Goal: Task Accomplishment & Management: Complete application form

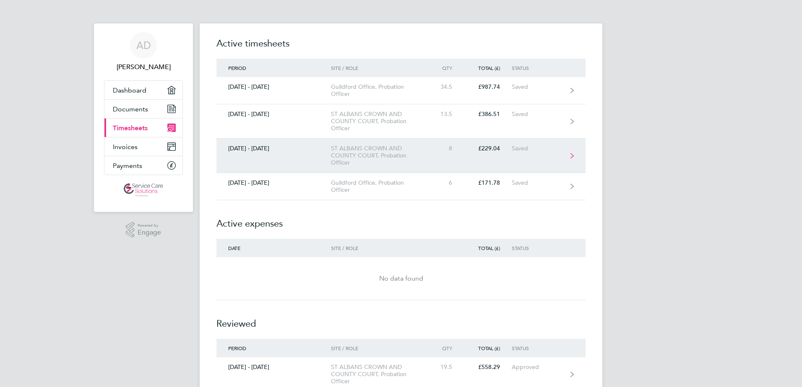
click at [312, 158] on link "[DATE] - [DATE] ST ALBANS CROWN AND COUNTY COURT, Probation Officer 8 £229.04 S…" at bounding box center [400, 156] width 369 height 34
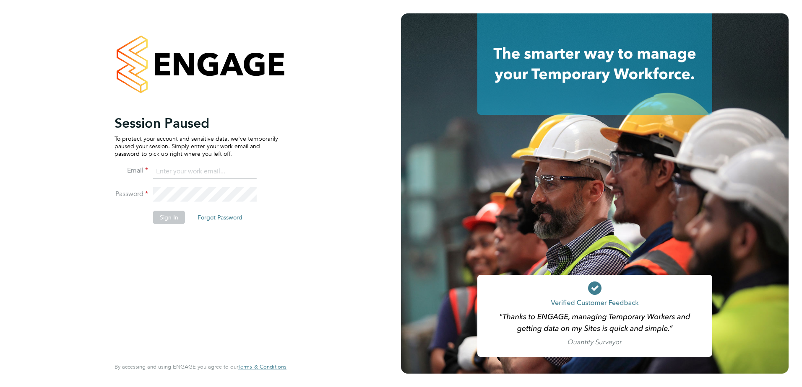
click at [181, 175] on input at bounding box center [205, 171] width 104 height 15
type input "[PERSON_NAME][EMAIL_ADDRESS][DOMAIN_NAME]"
click at [172, 220] on button "Sign In" at bounding box center [169, 217] width 32 height 13
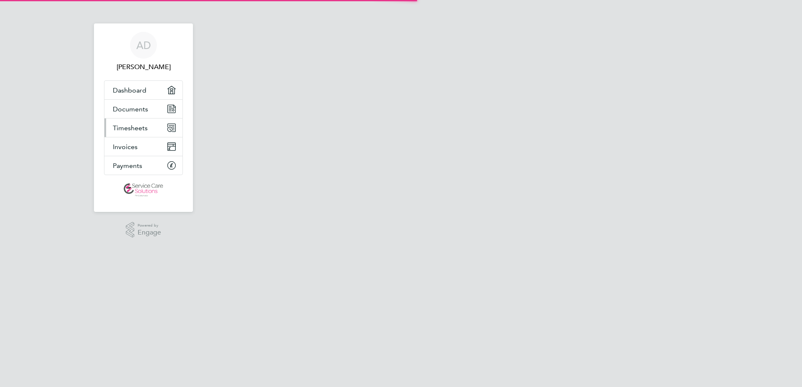
click at [142, 132] on link "Timesheets" at bounding box center [143, 128] width 78 height 18
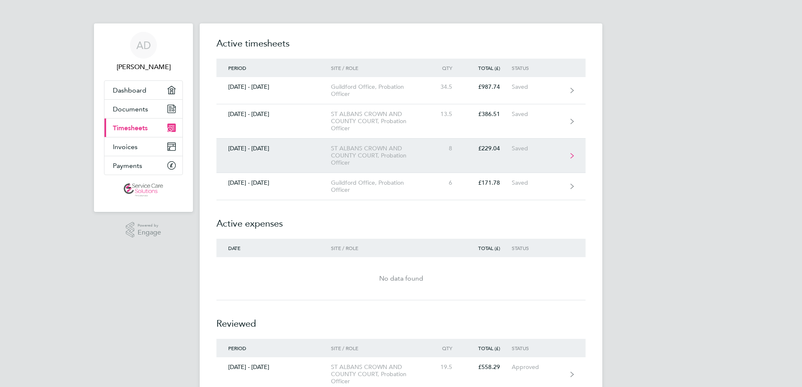
click at [329, 164] on link "[DATE] - [DATE] ST ALBANS CROWN AND COUNTY COURT, Probation Officer 8 £229.04 S…" at bounding box center [400, 156] width 369 height 34
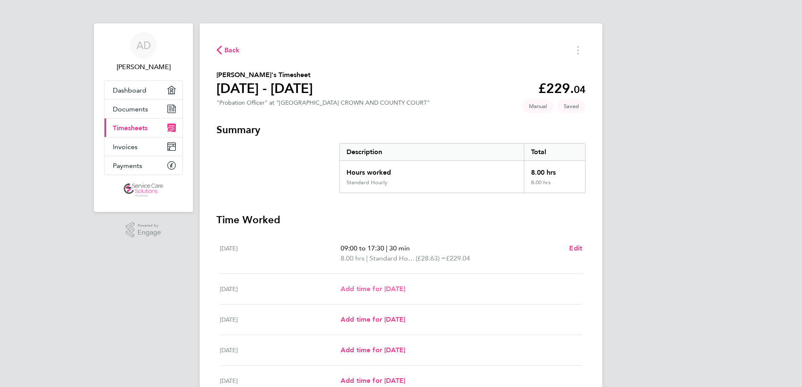
click at [392, 288] on span "Add time for Tue 02 Sep" at bounding box center [372, 289] width 65 height 8
select select "30"
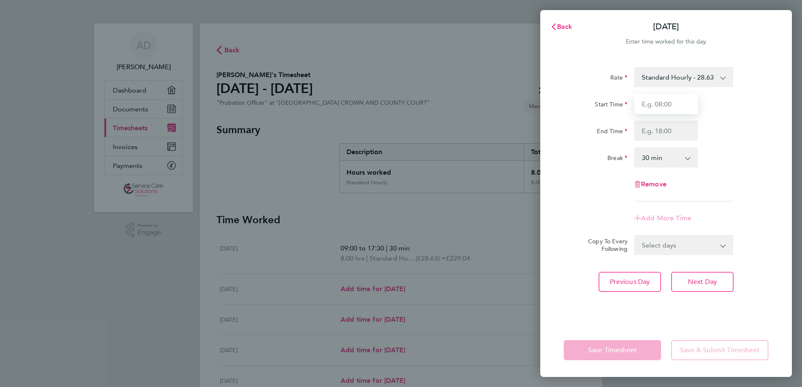
click at [655, 109] on input "Start Time" at bounding box center [666, 104] width 64 height 20
type input "14:00"
click at [644, 130] on input "End Time" at bounding box center [666, 131] width 64 height 20
type input "15:30"
click at [652, 153] on select "0 min 15 min 30 min 45 min 60 min 75 min 90 min" at bounding box center [661, 157] width 52 height 18
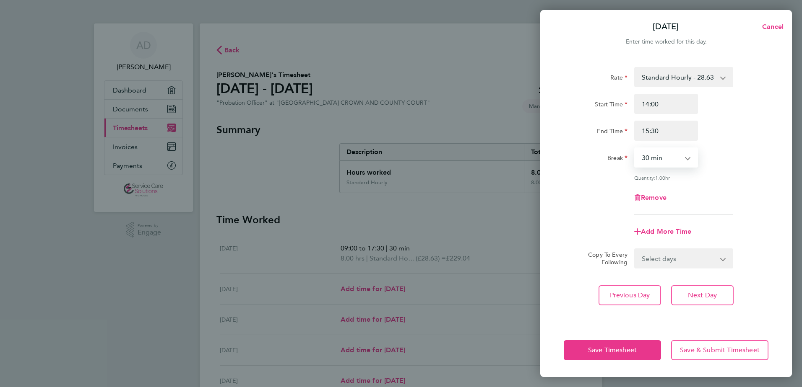
select select "0"
click at [635, 148] on select "0 min 15 min 30 min 45 min 60 min 75 min" at bounding box center [661, 157] width 52 height 18
click at [581, 189] on div "Remove" at bounding box center [665, 198] width 211 height 20
click at [602, 353] on span "Save Timesheet" at bounding box center [612, 350] width 49 height 8
